Goal: Information Seeking & Learning: Check status

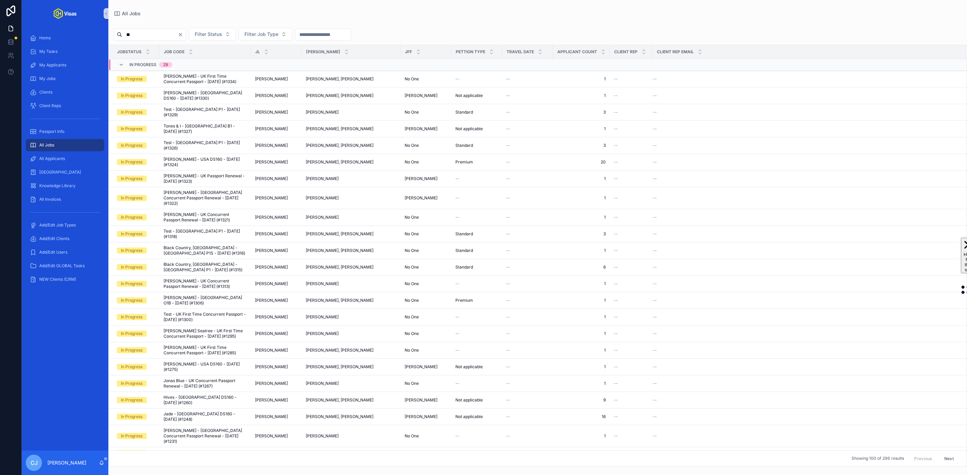
type input "***"
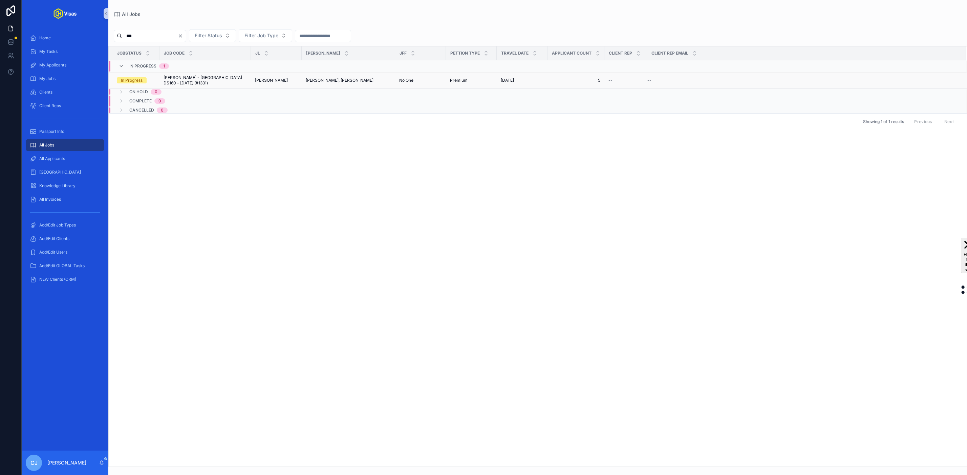
click at [285, 78] on span "[PERSON_NAME]" at bounding box center [271, 80] width 33 height 5
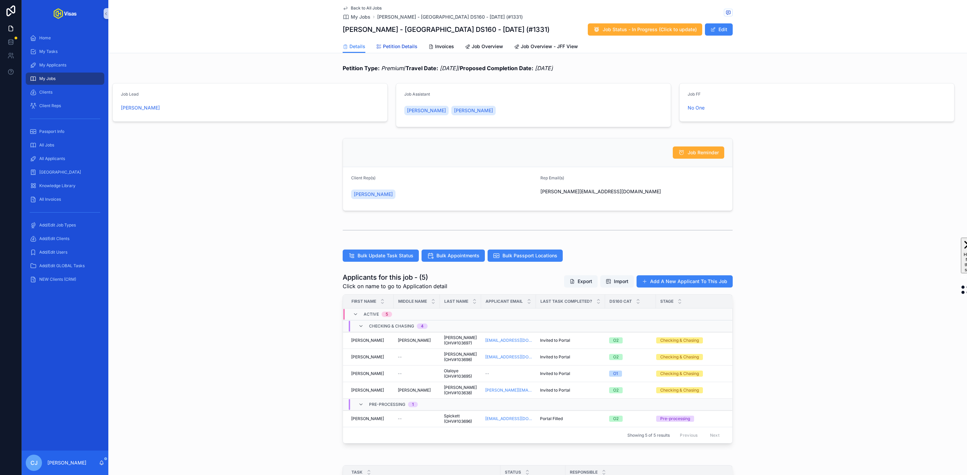
click at [394, 44] on span "Petition Details" at bounding box center [400, 46] width 35 height 7
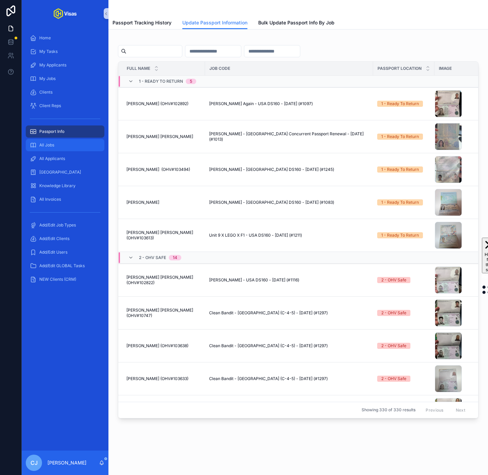
click at [58, 145] on div "All Jobs" at bounding box center [65, 145] width 70 height 11
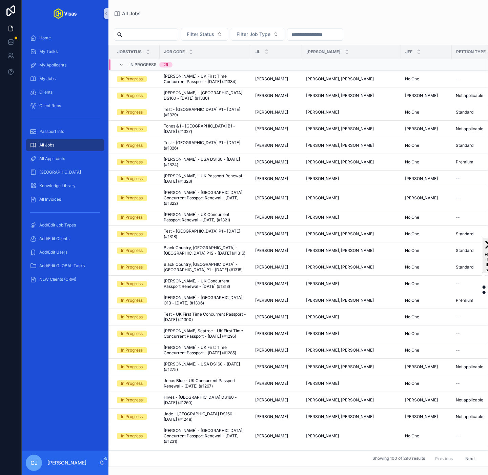
click at [160, 37] on input "scrollable content" at bounding box center [150, 34] width 56 height 9
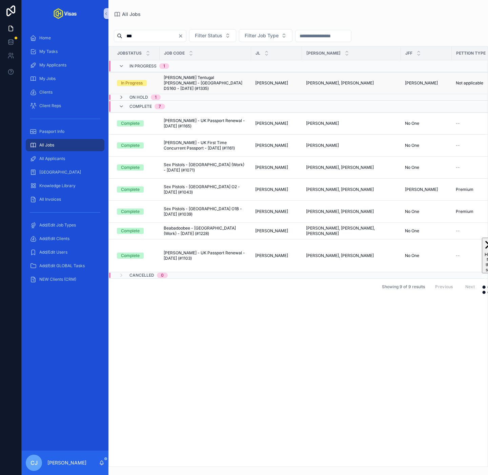
type input "***"
click at [180, 77] on span "[PERSON_NAME] Tentugal [PERSON_NAME] - [GEOGRAPHIC_DATA] DS160 - [DATE] (#1335)" at bounding box center [205, 83] width 83 height 16
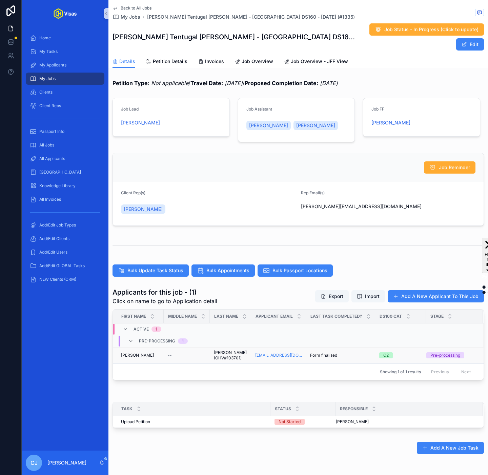
click at [222, 350] on span "[PERSON_NAME] (OHV#103701)" at bounding box center [230, 355] width 33 height 11
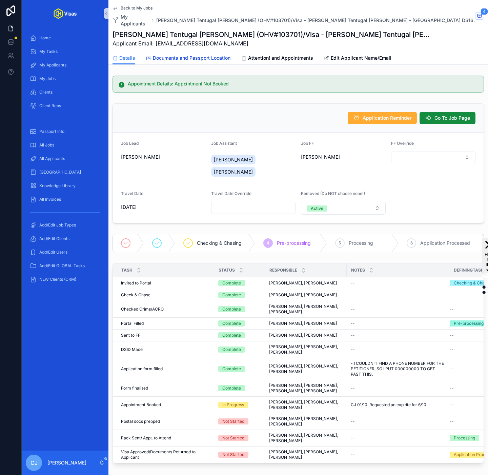
click at [208, 52] on link "Documents and Passport Location" at bounding box center [188, 59] width 84 height 14
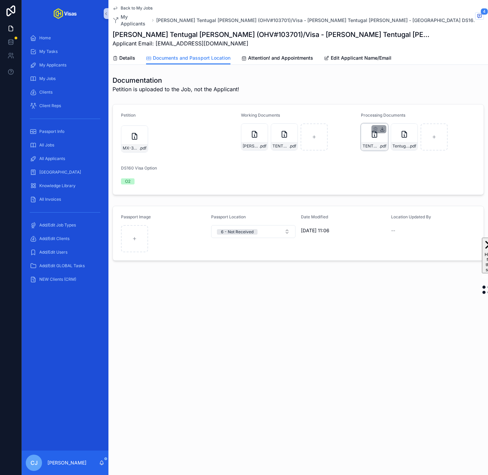
click at [383, 129] on icon "scrollable content" at bounding box center [382, 129] width 2 height 1
click at [413, 126] on icon "scrollable content" at bounding box center [411, 128] width 5 height 5
click at [144, 128] on icon "scrollable content" at bounding box center [142, 130] width 5 height 5
